Goal: Find specific page/section

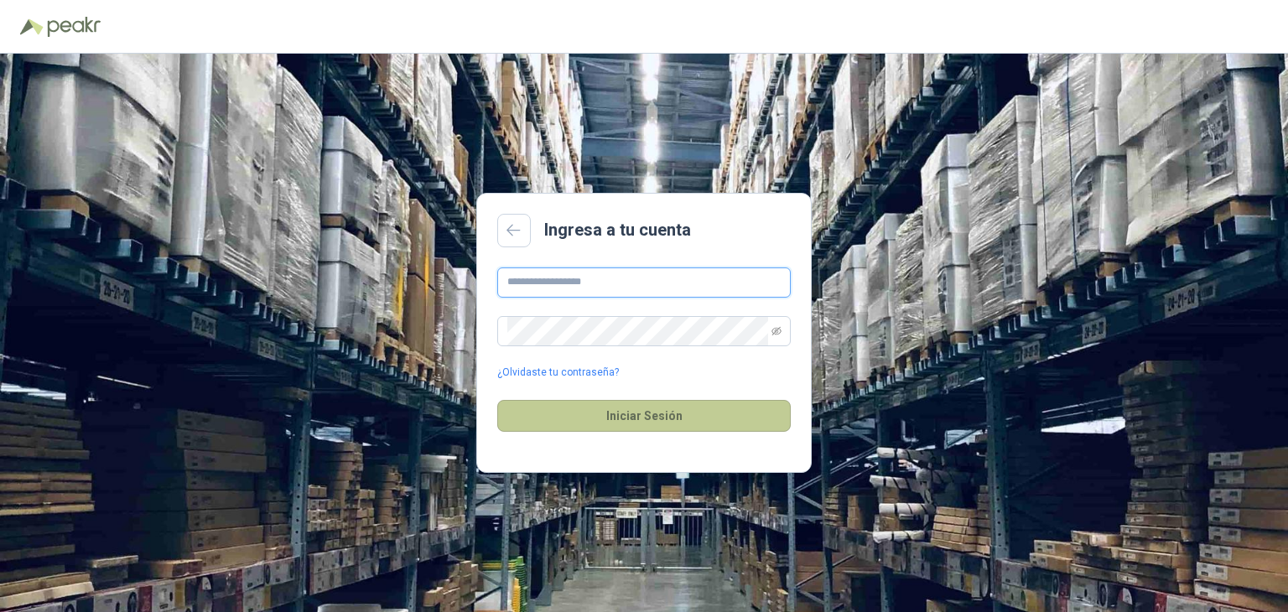
type input "**********"
click at [615, 405] on button "Iniciar Sesión" at bounding box center [643, 416] width 293 height 32
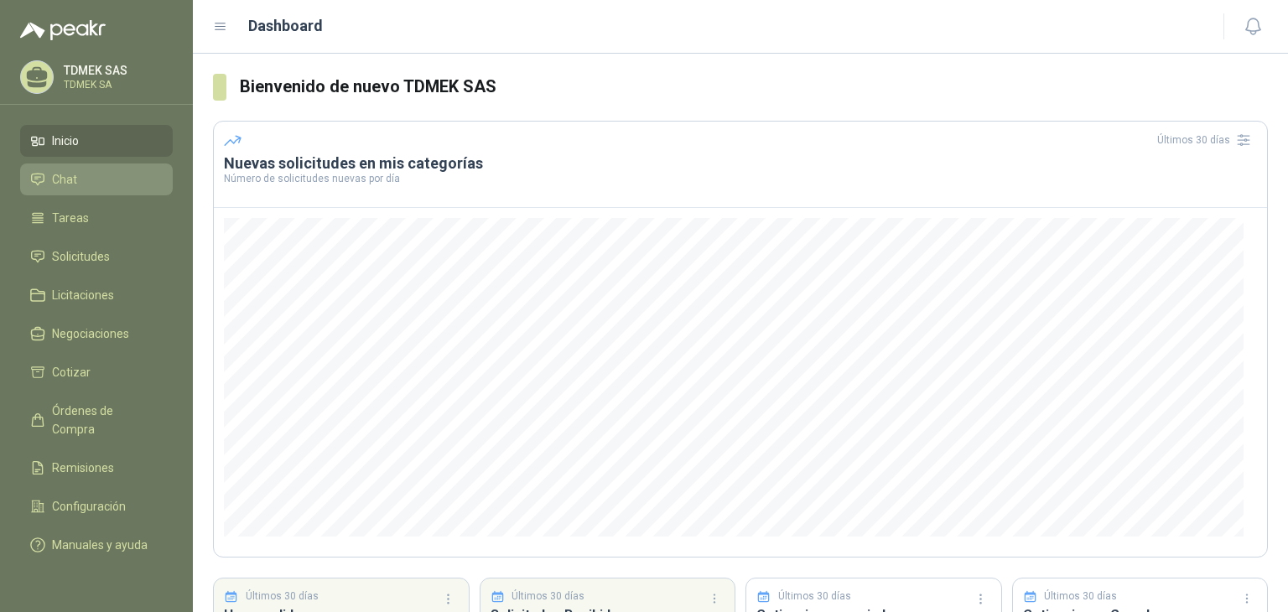
click at [80, 170] on li "Chat" at bounding box center [96, 179] width 132 height 18
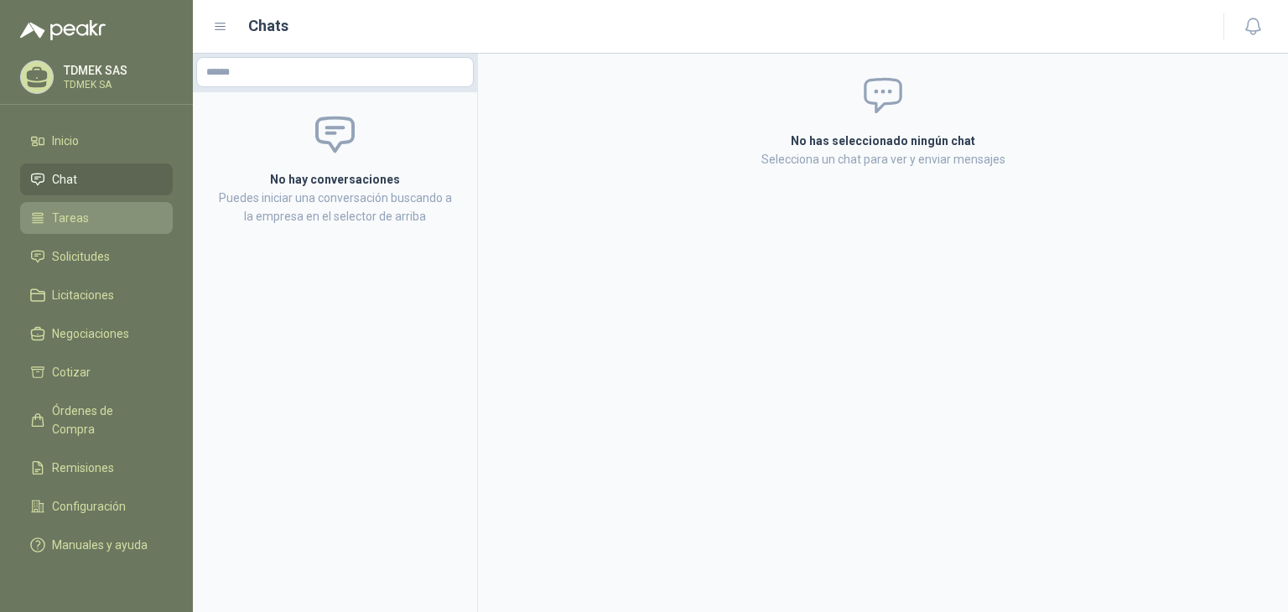
click at [72, 222] on span "Tareas" at bounding box center [70, 218] width 37 height 18
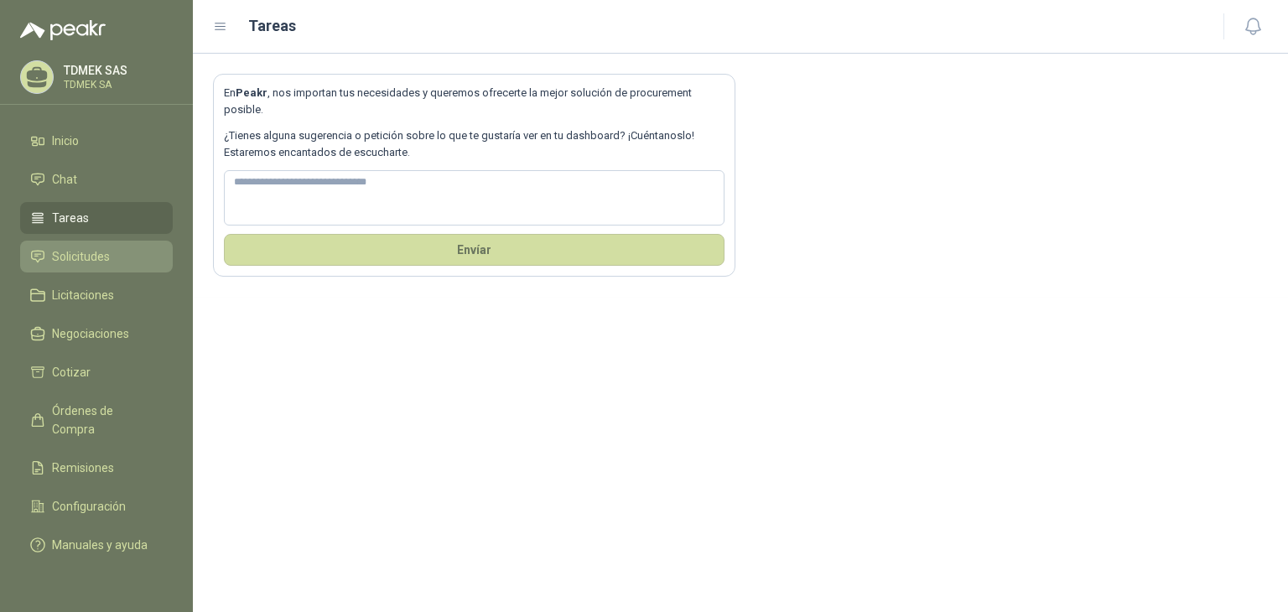
click at [68, 258] on span "Solicitudes" at bounding box center [81, 256] width 58 height 18
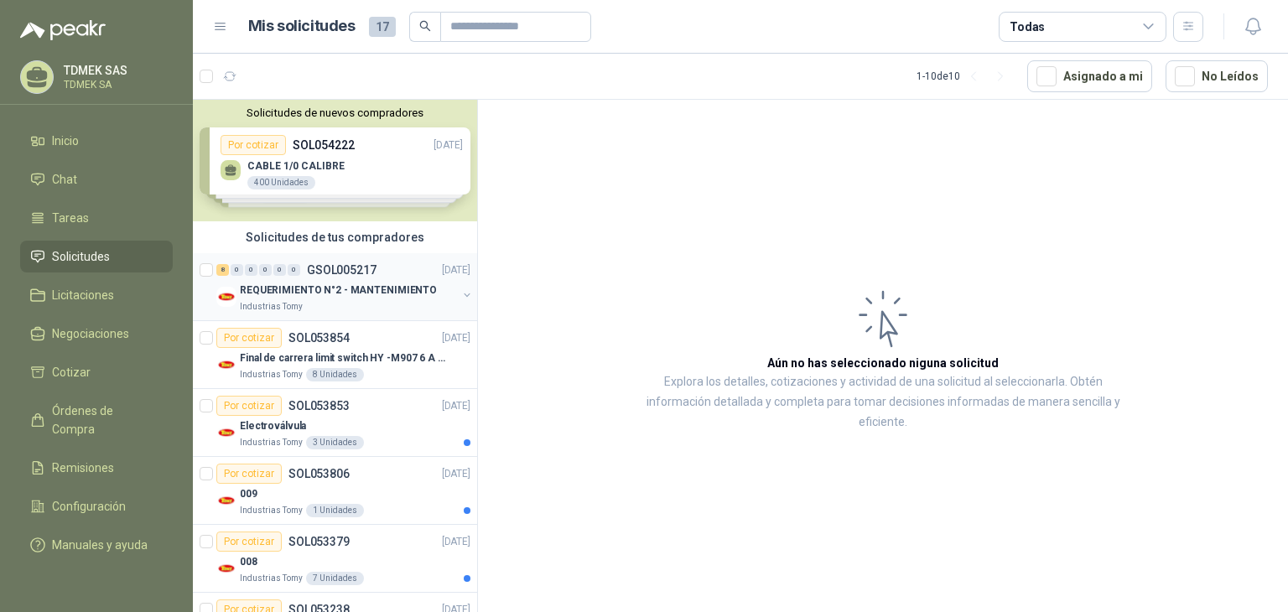
click at [303, 288] on p "REQUERIMIENTO N°2 - MANTENIMIENTO" at bounding box center [338, 291] width 197 height 16
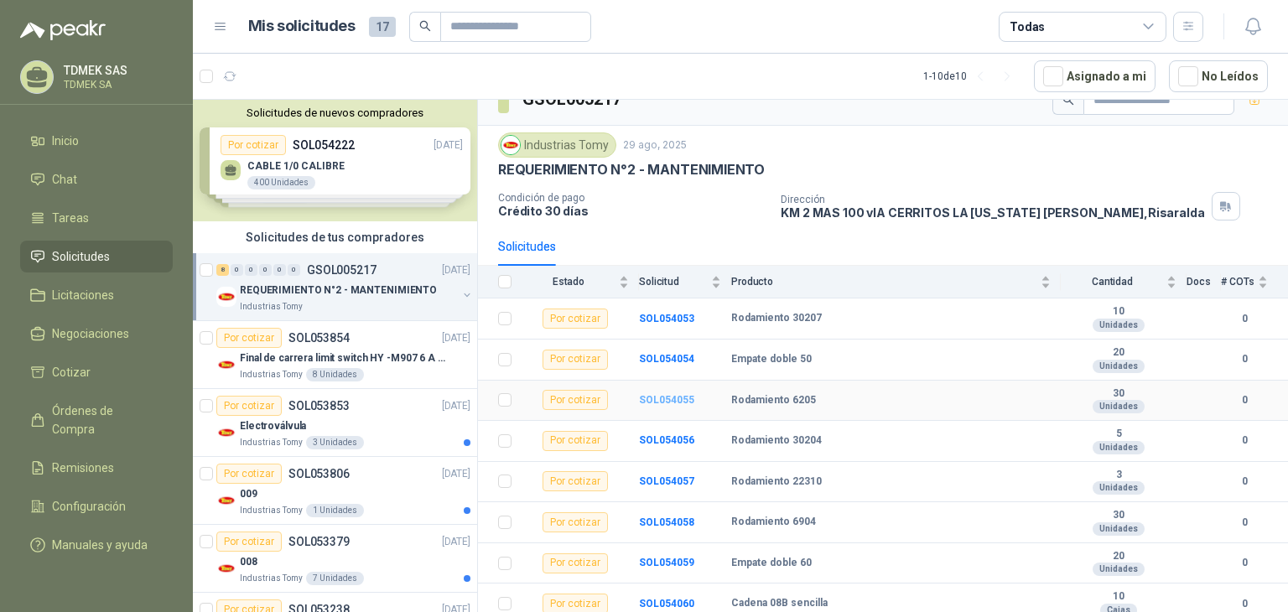
scroll to position [30, 0]
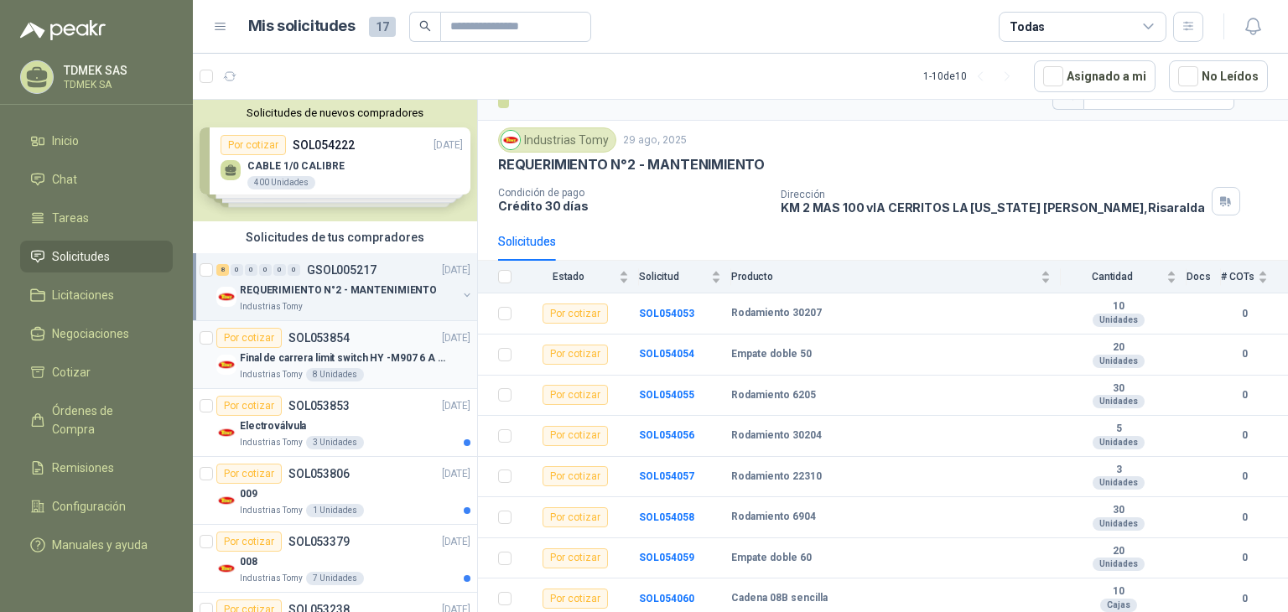
click at [323, 353] on p "Final de carrera limit switch HY -M907 6 A - 250 V a.c" at bounding box center [344, 358] width 209 height 16
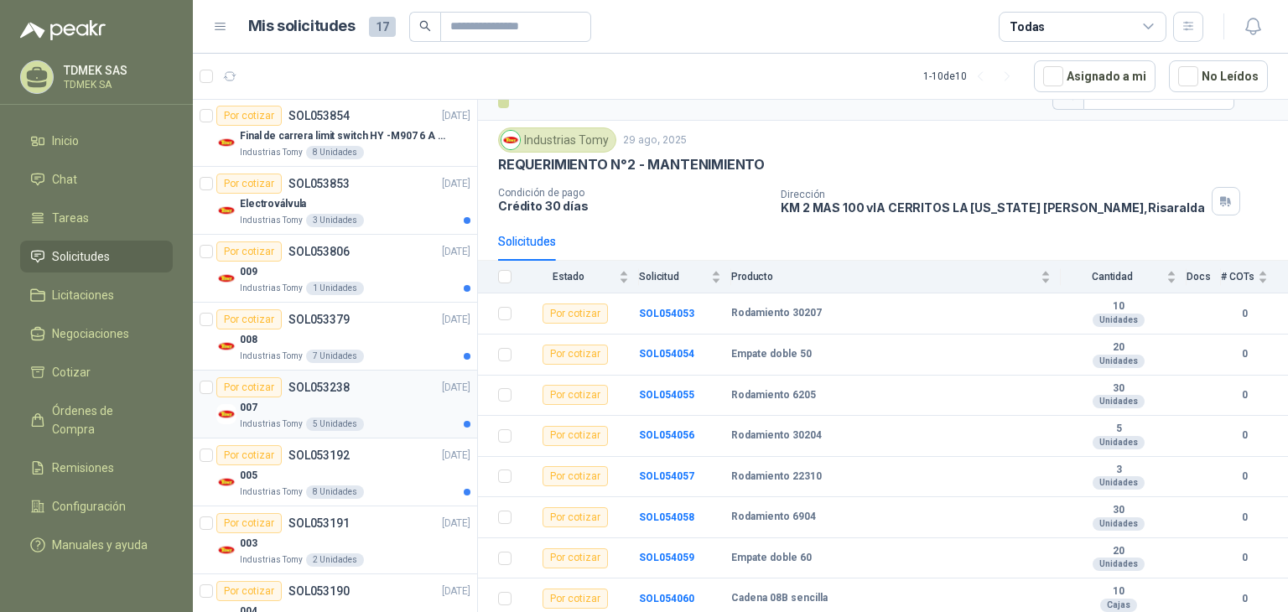
scroll to position [336, 0]
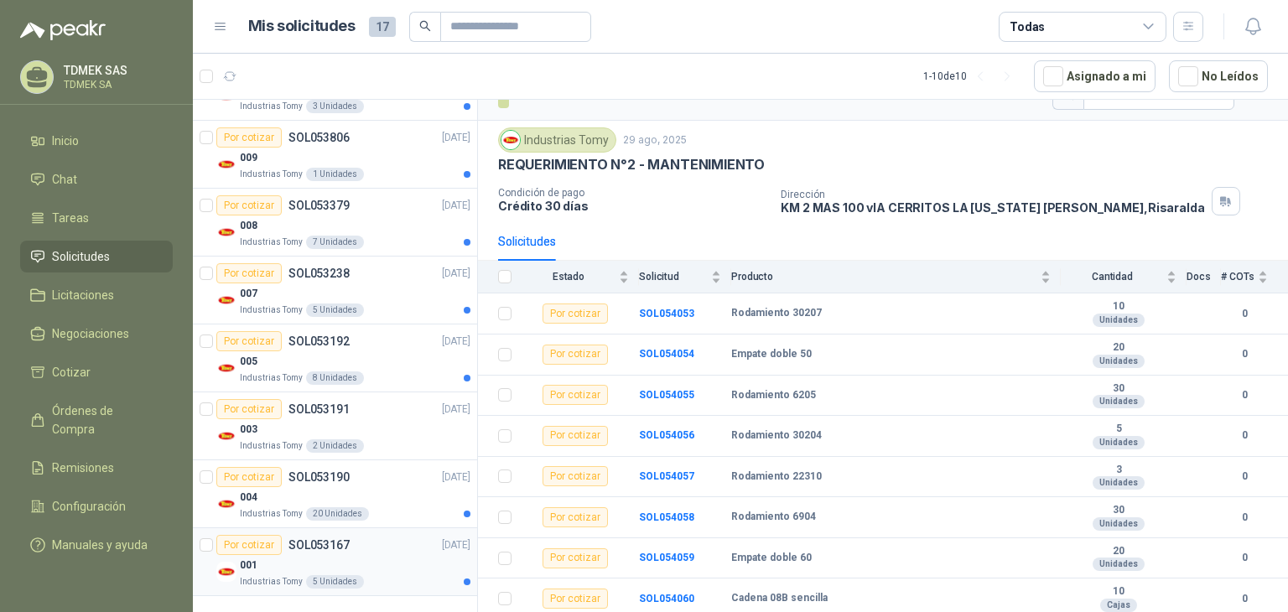
click at [300, 549] on div "Por cotizar SOL053167" at bounding box center [282, 545] width 133 height 20
click at [299, 541] on p "SOL053167" at bounding box center [318, 545] width 61 height 12
click at [332, 542] on p "SOL053167" at bounding box center [318, 545] width 61 height 12
click at [308, 471] on p "SOL053190" at bounding box center [318, 477] width 61 height 12
click at [342, 341] on p "SOL053192" at bounding box center [318, 341] width 61 height 12
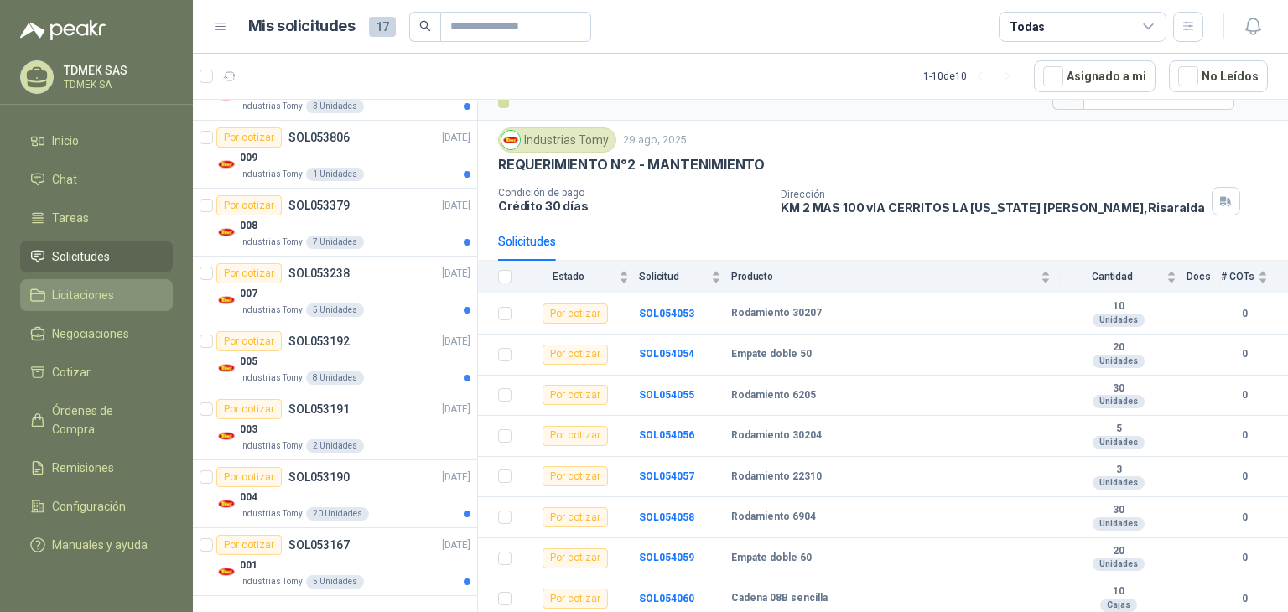
click at [89, 300] on span "Licitaciones" at bounding box center [83, 295] width 62 height 18
click at [49, 330] on li "Negociaciones" at bounding box center [96, 333] width 132 height 18
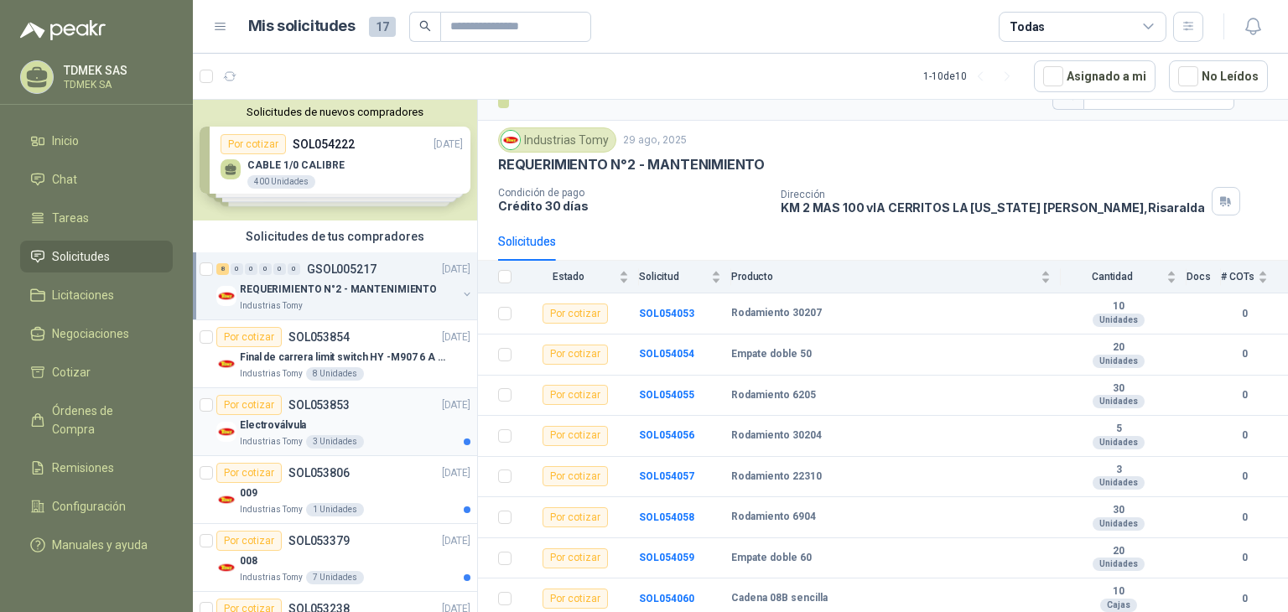
scroll to position [0, 0]
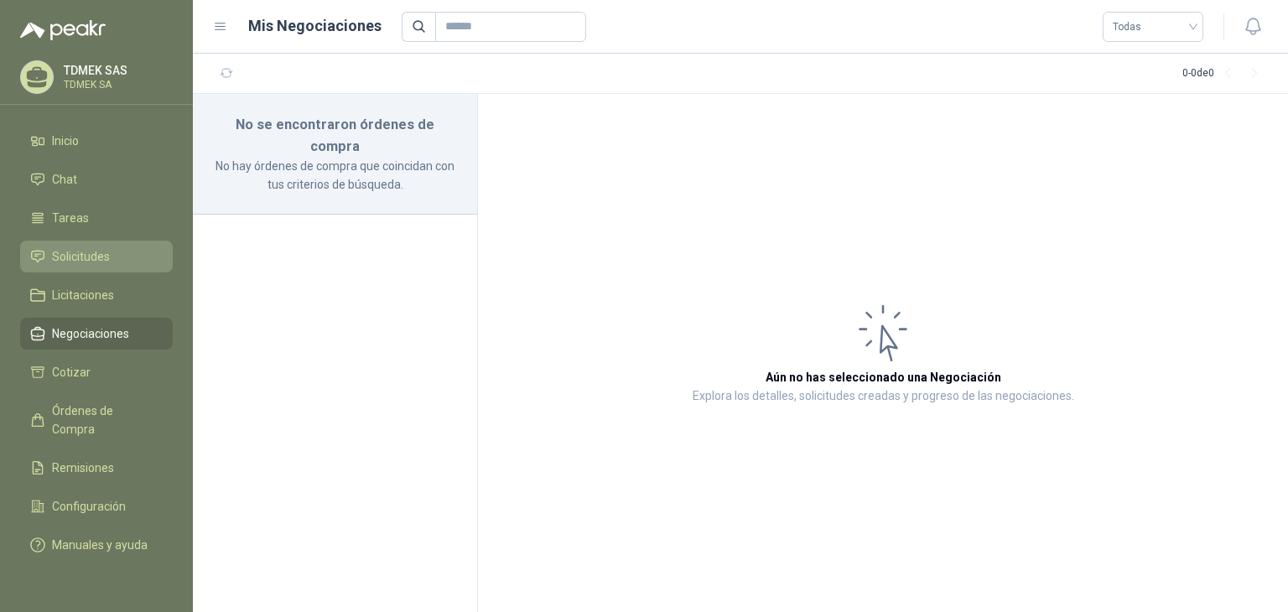
click at [63, 266] on link "Solicitudes" at bounding box center [96, 257] width 153 height 32
